Goal: Task Accomplishment & Management: Find specific page/section

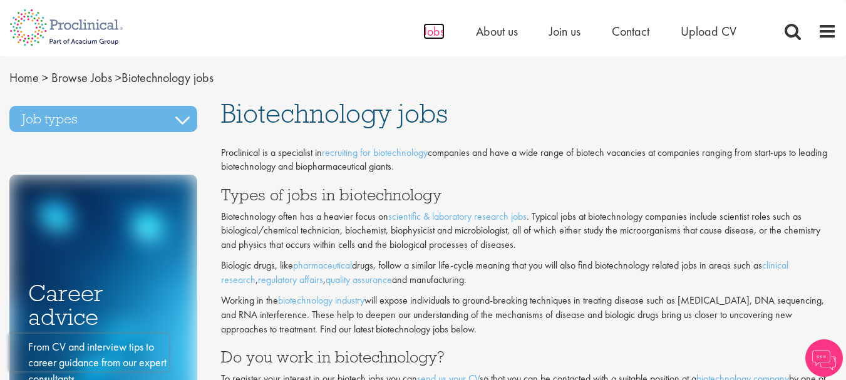
click at [433, 34] on span "Jobs" at bounding box center [433, 31] width 21 height 16
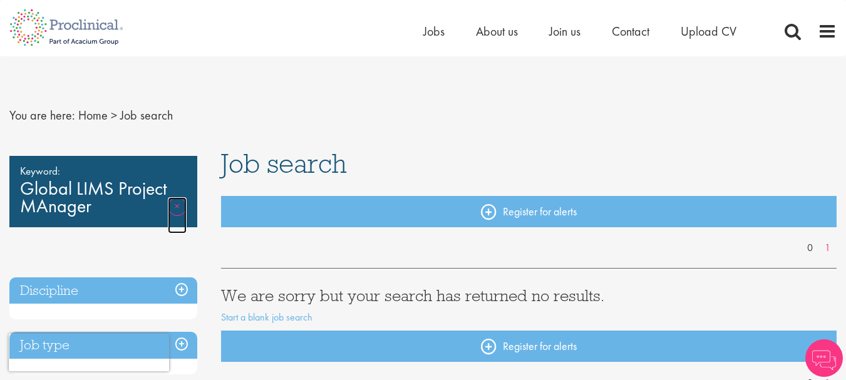
click at [177, 207] on link "Remove" at bounding box center [177, 215] width 19 height 36
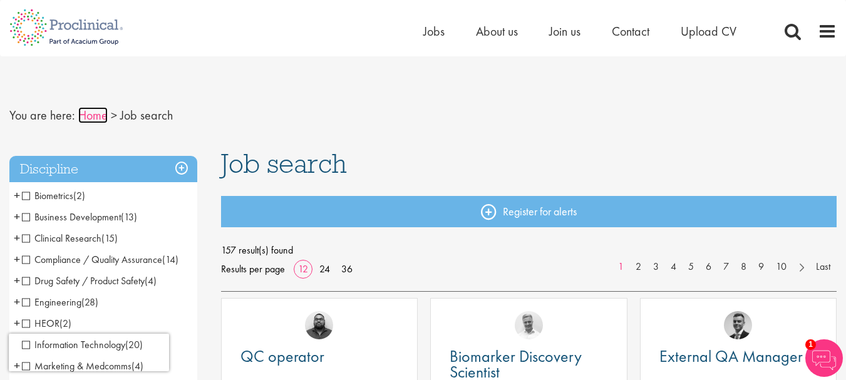
click at [88, 110] on link "Home" at bounding box center [92, 115] width 29 height 16
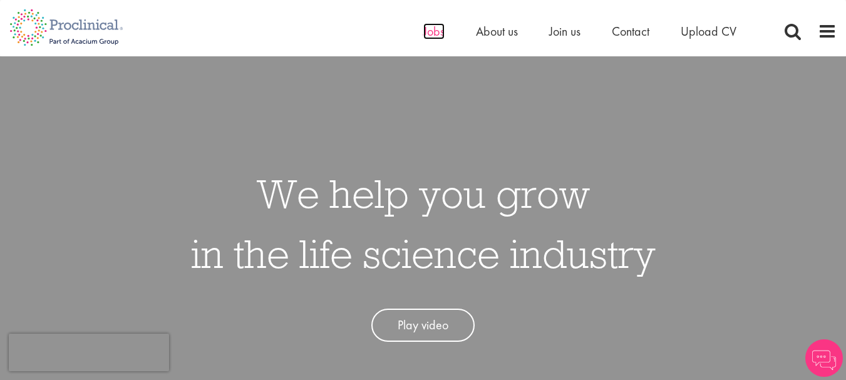
click at [433, 33] on span "Jobs" at bounding box center [433, 31] width 21 height 16
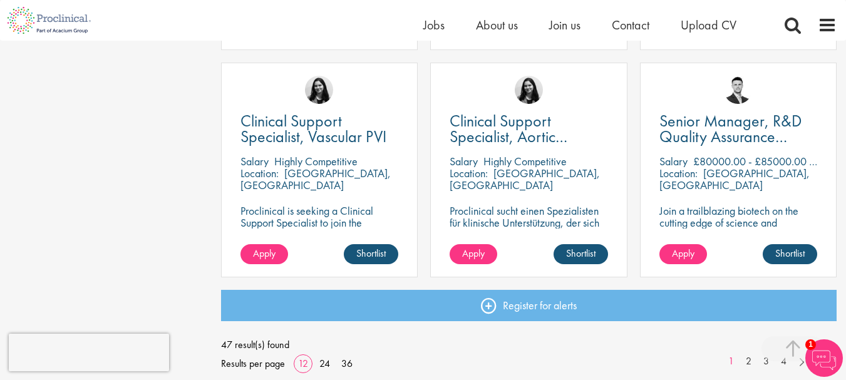
scroll to position [927, 0]
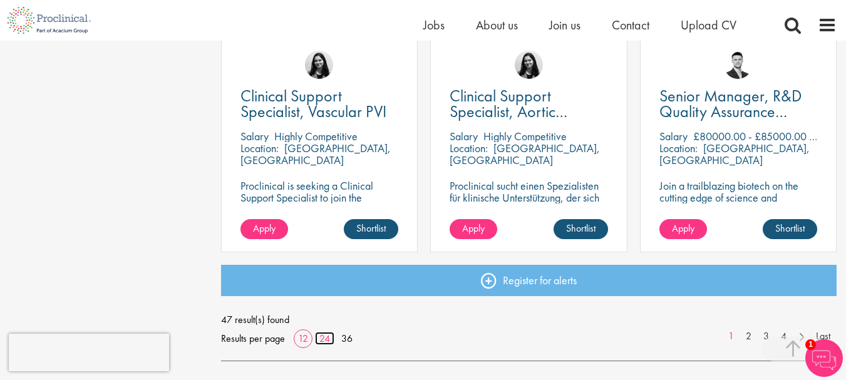
click at [322, 337] on link "24" at bounding box center [324, 338] width 19 height 13
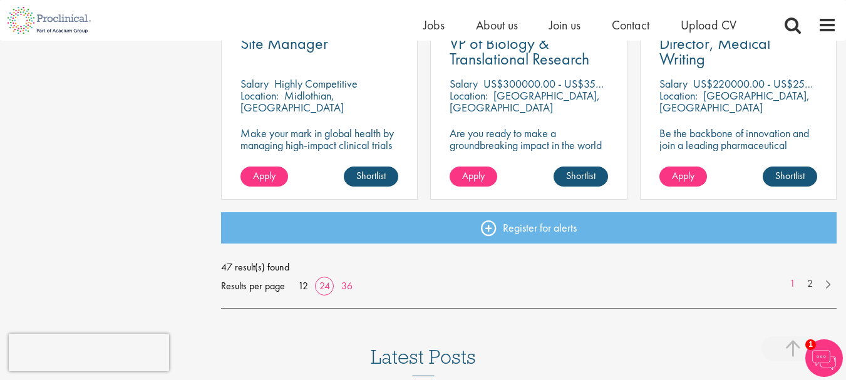
scroll to position [1903, 0]
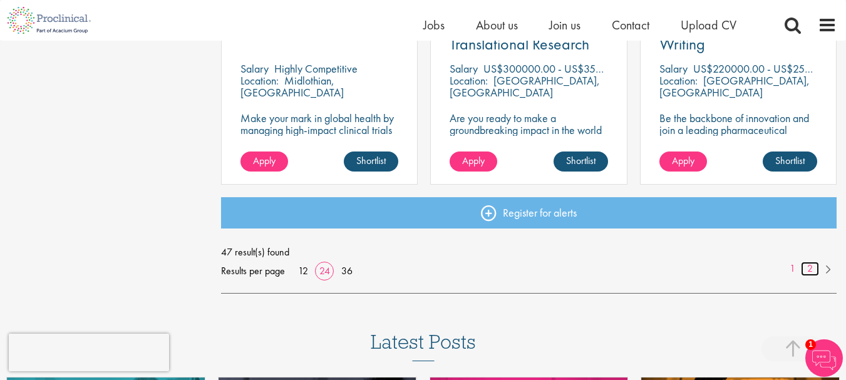
click at [809, 264] on link "2" at bounding box center [810, 269] width 18 height 14
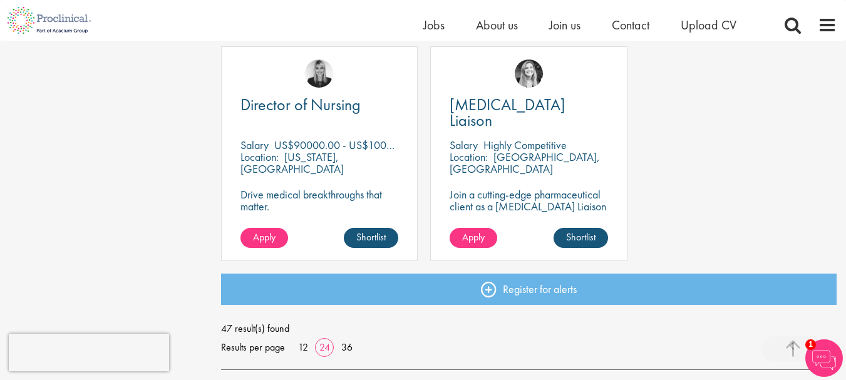
scroll to position [1828, 0]
